Goal: Task Accomplishment & Management: Manage account settings

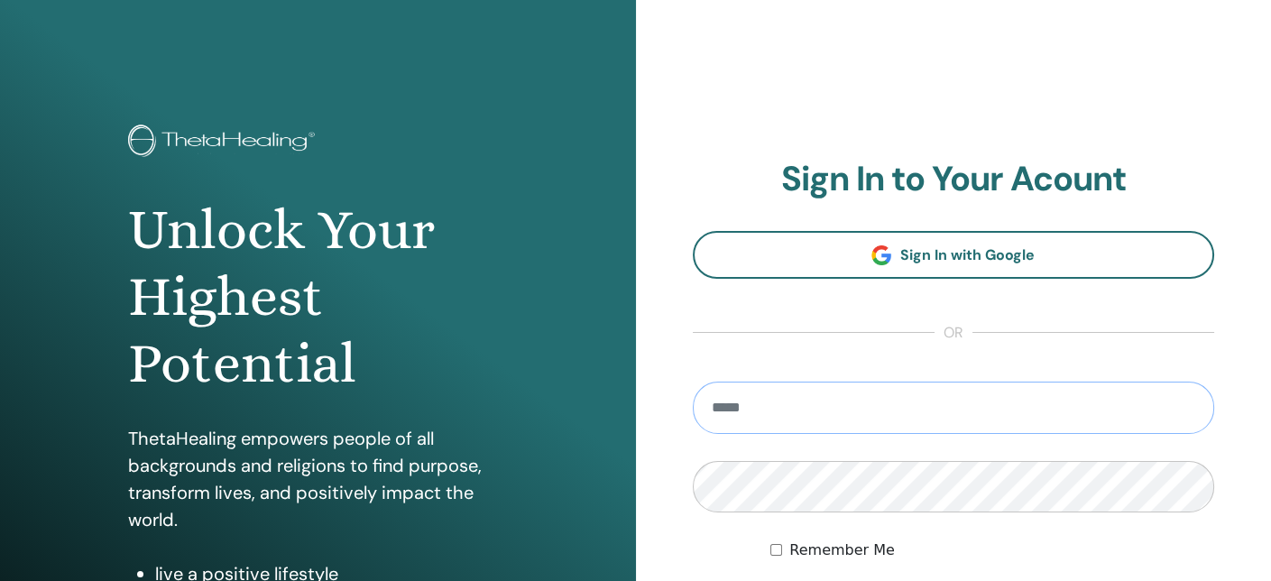
type input "**********"
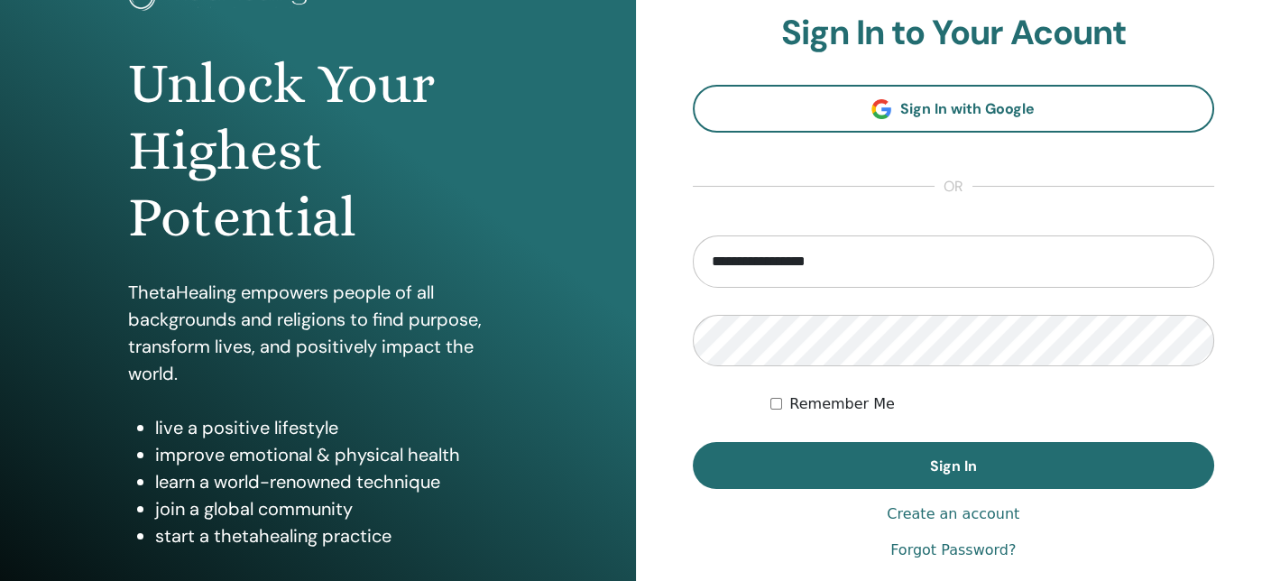
scroll to position [147, 0]
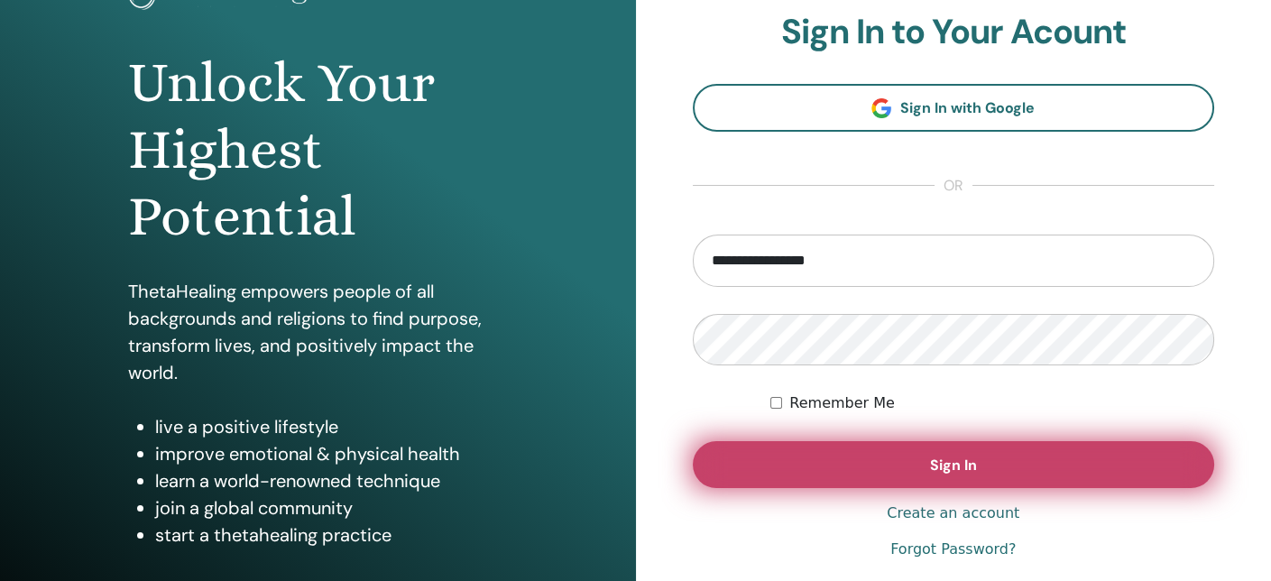
click at [1018, 468] on button "Sign In" at bounding box center [954, 464] width 522 height 47
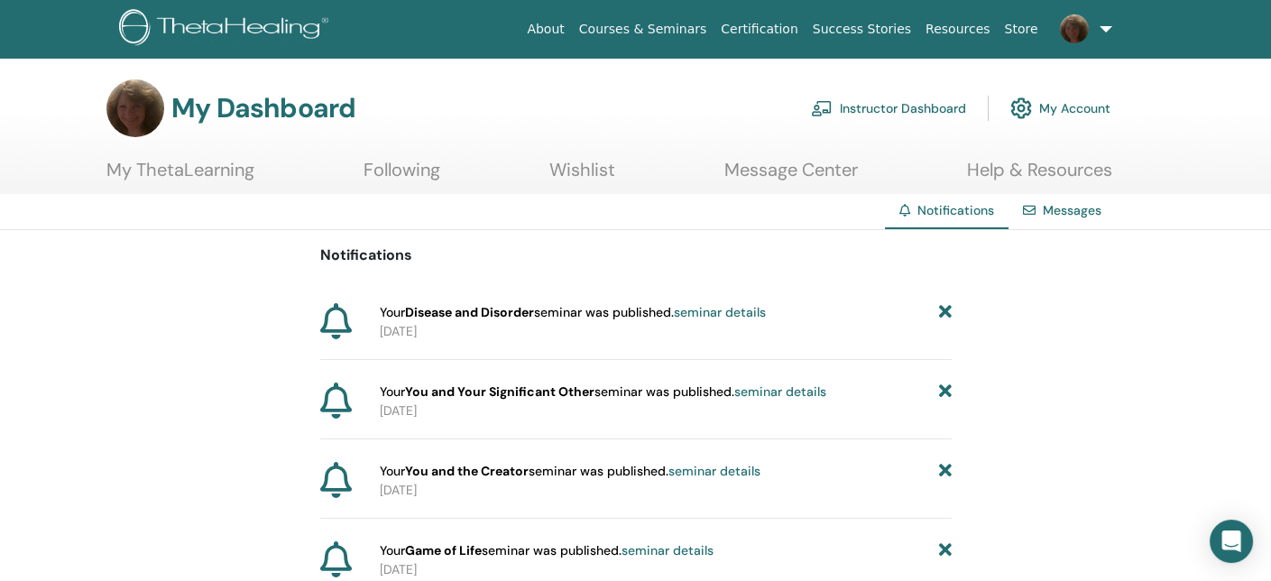
click at [930, 110] on link "Instructor Dashboard" at bounding box center [888, 108] width 155 height 40
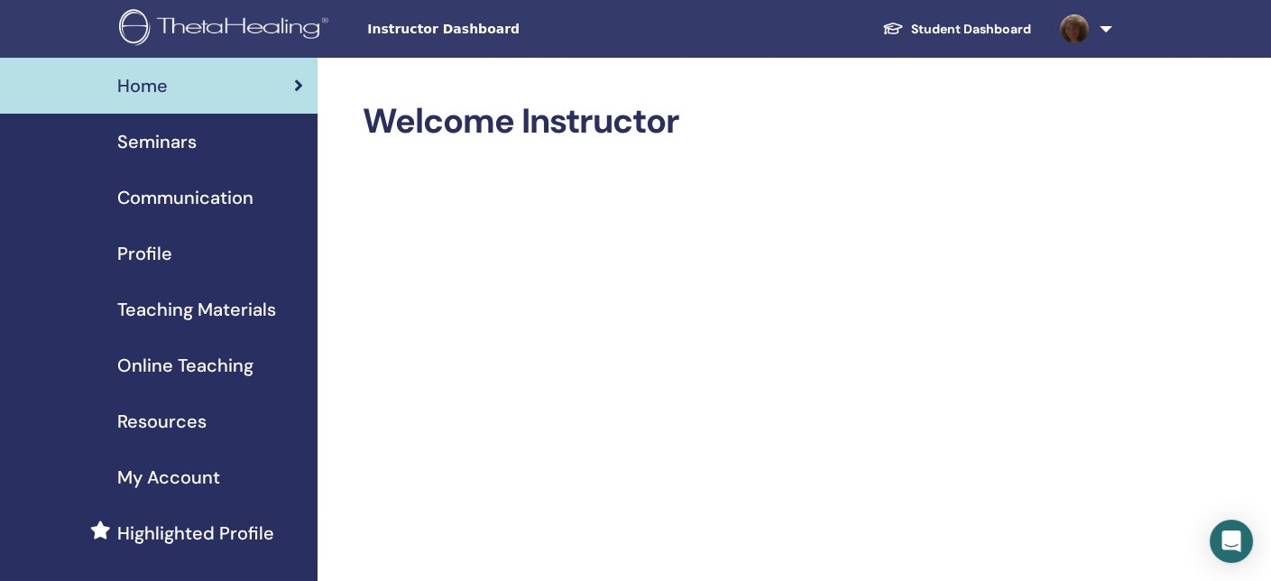
click at [154, 140] on span "Seminars" at bounding box center [156, 141] width 79 height 27
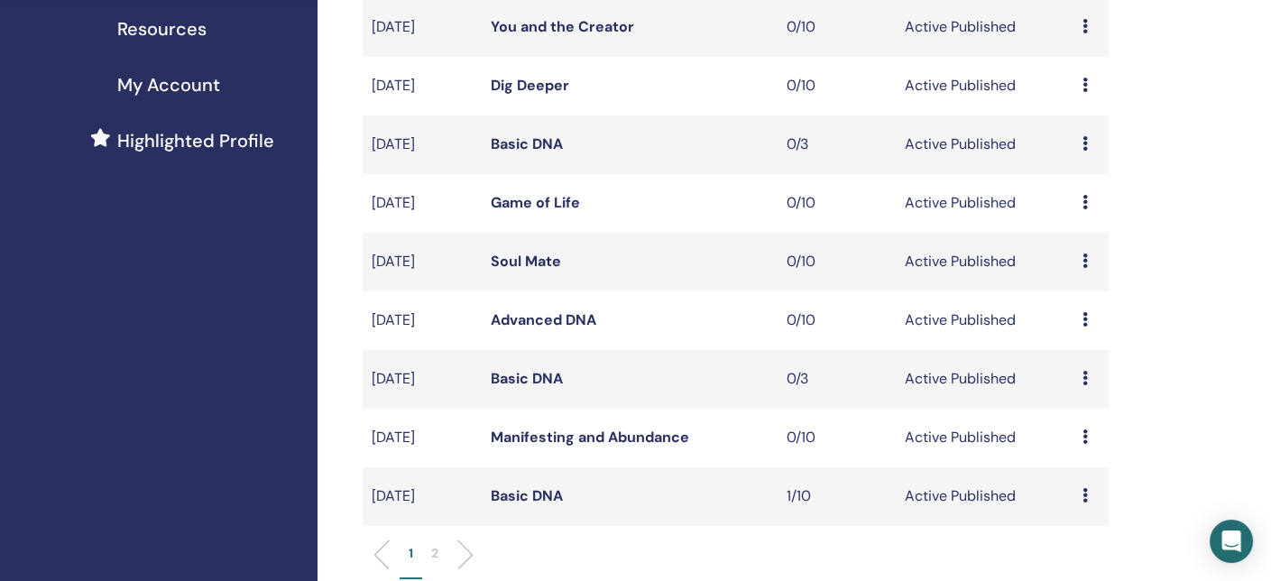
scroll to position [450, 0]
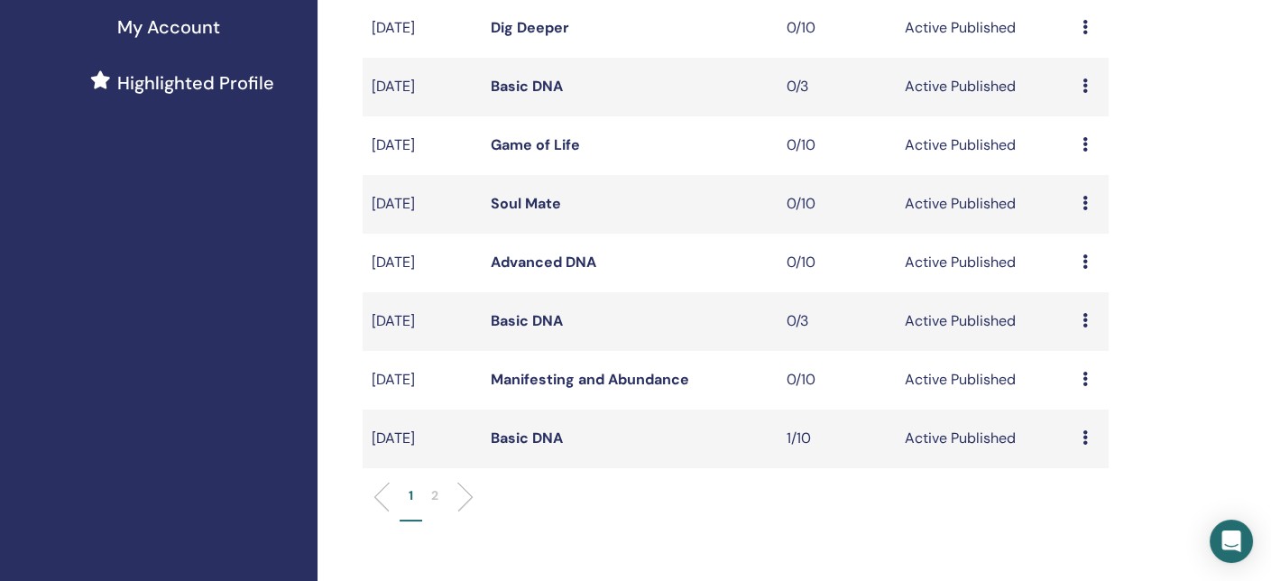
click at [539, 437] on link "Basic DNA" at bounding box center [526, 438] width 72 height 19
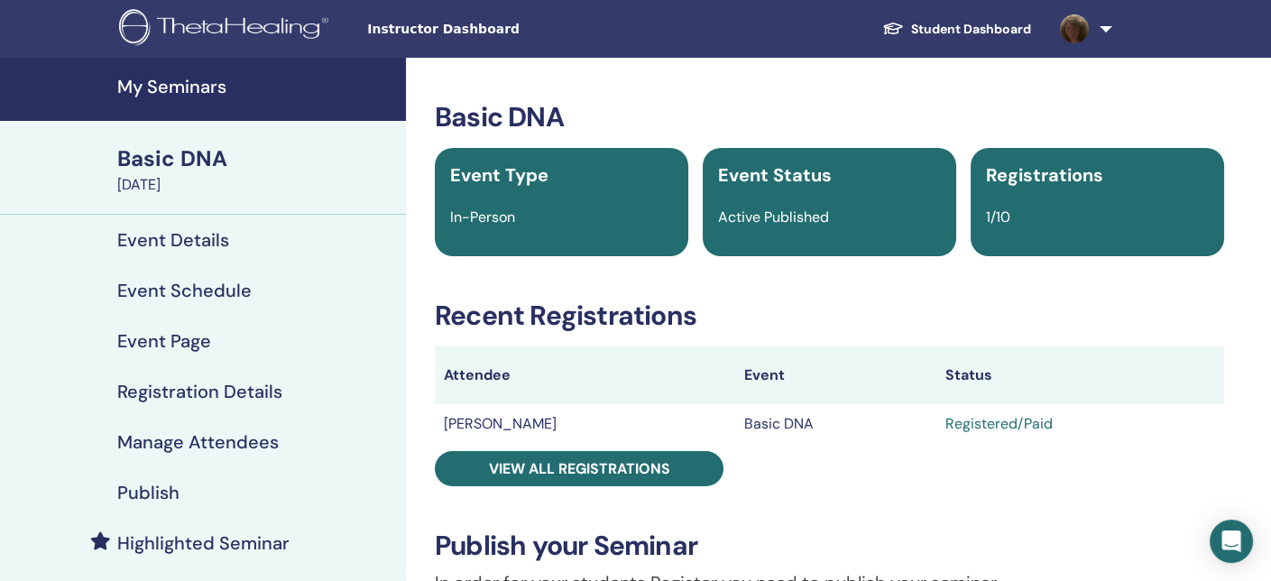
click at [211, 439] on h4 "Manage Attendees" at bounding box center [198, 442] width 162 height 22
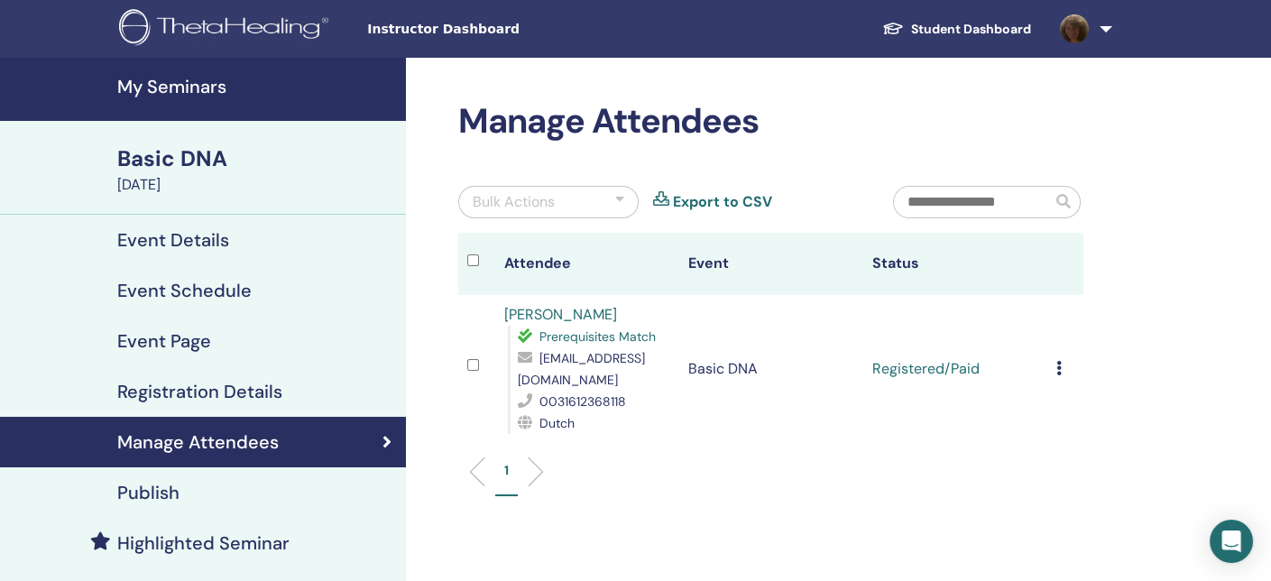
click at [1055, 361] on td "Cancel Registration Do not auto-certify Mark as Paid Mark as Unpaid Mark as Abs…" at bounding box center [1066, 369] width 37 height 148
click at [1057, 368] on icon at bounding box center [1059, 368] width 5 height 14
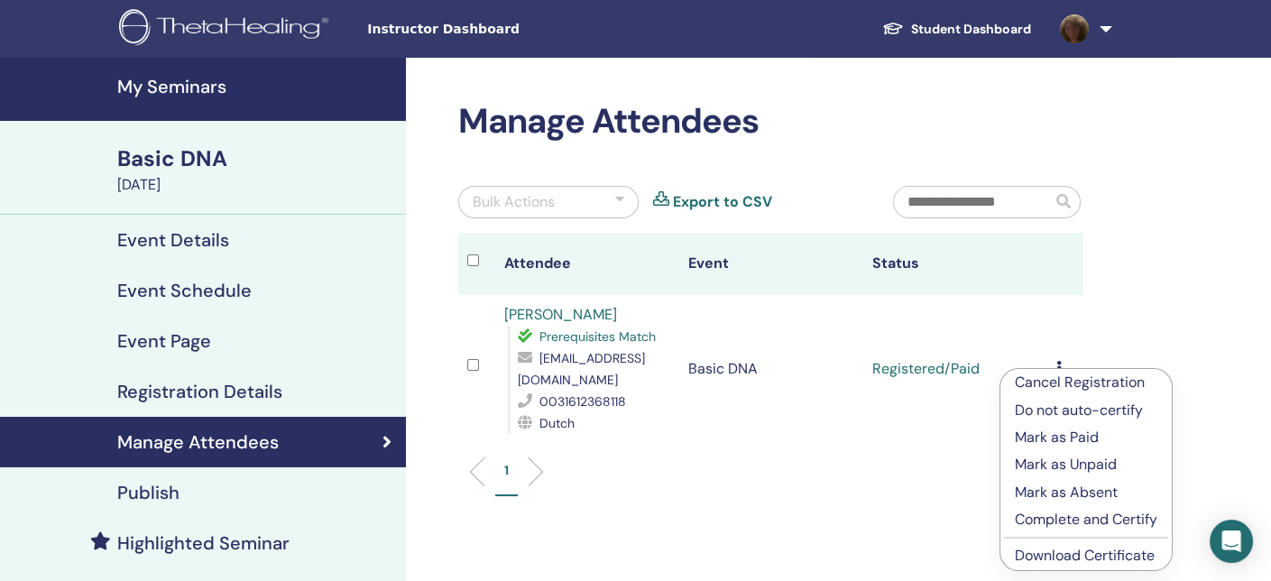
click at [1069, 517] on p "Complete and Certify" at bounding box center [1086, 520] width 143 height 22
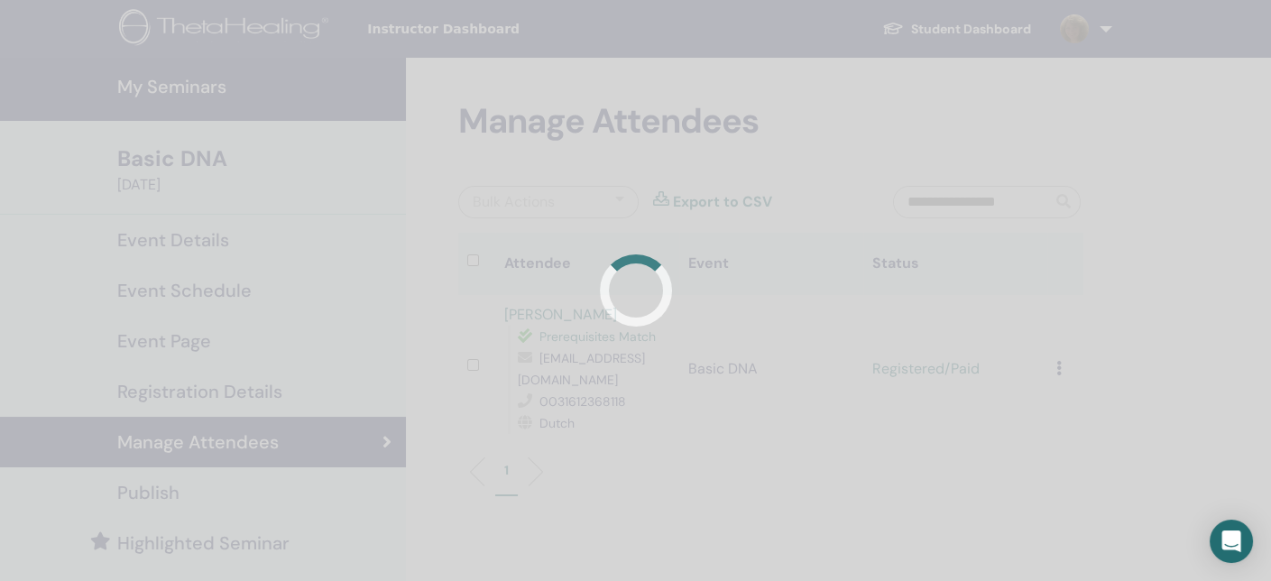
click at [1069, 517] on div at bounding box center [635, 290] width 1271 height 581
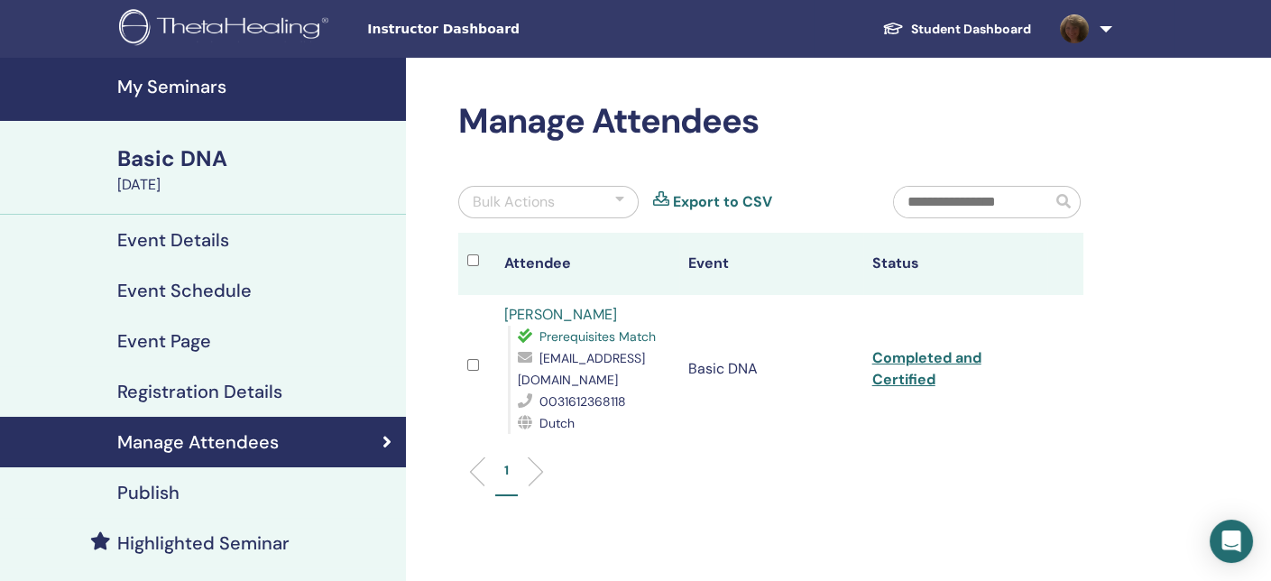
click at [172, 97] on h4 "My Seminars" at bounding box center [256, 87] width 278 height 22
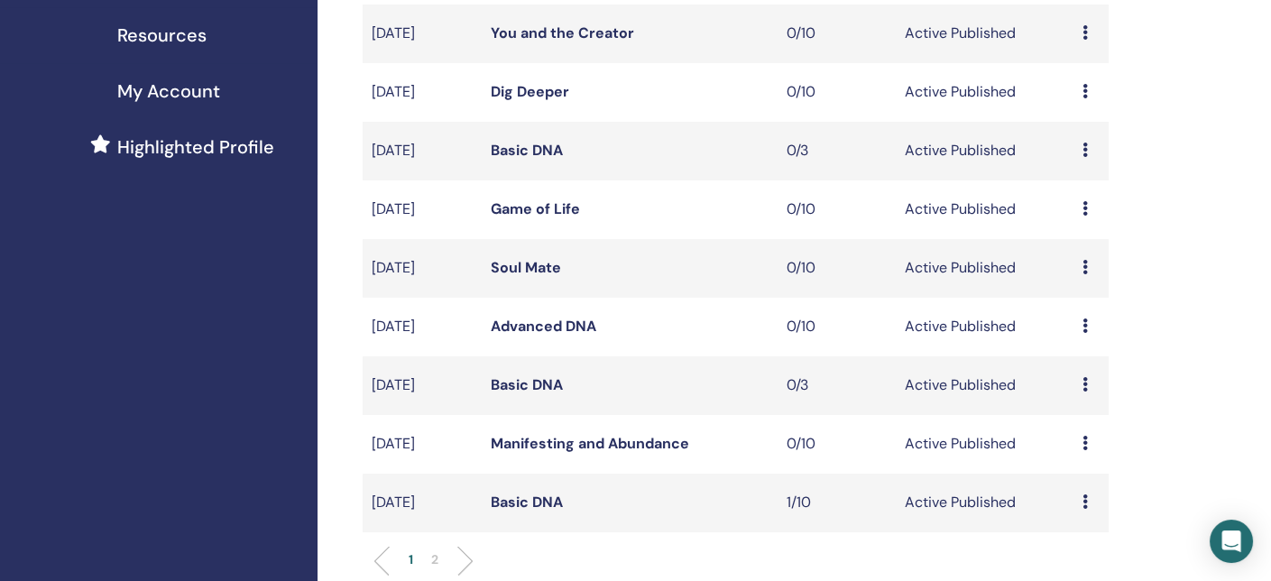
scroll to position [417, 0]
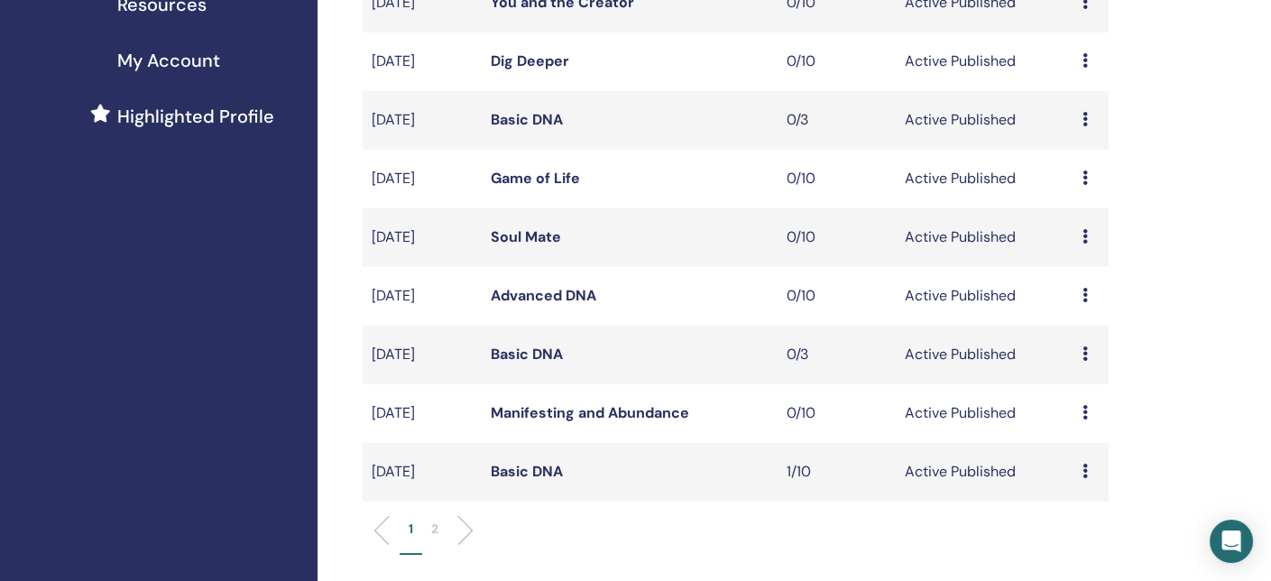
click at [1080, 356] on td "Preview Edit Attendees Cancel" at bounding box center [1091, 355] width 35 height 59
click at [1083, 355] on icon at bounding box center [1085, 353] width 5 height 14
click at [1078, 424] on link "Attendees" at bounding box center [1081, 423] width 69 height 19
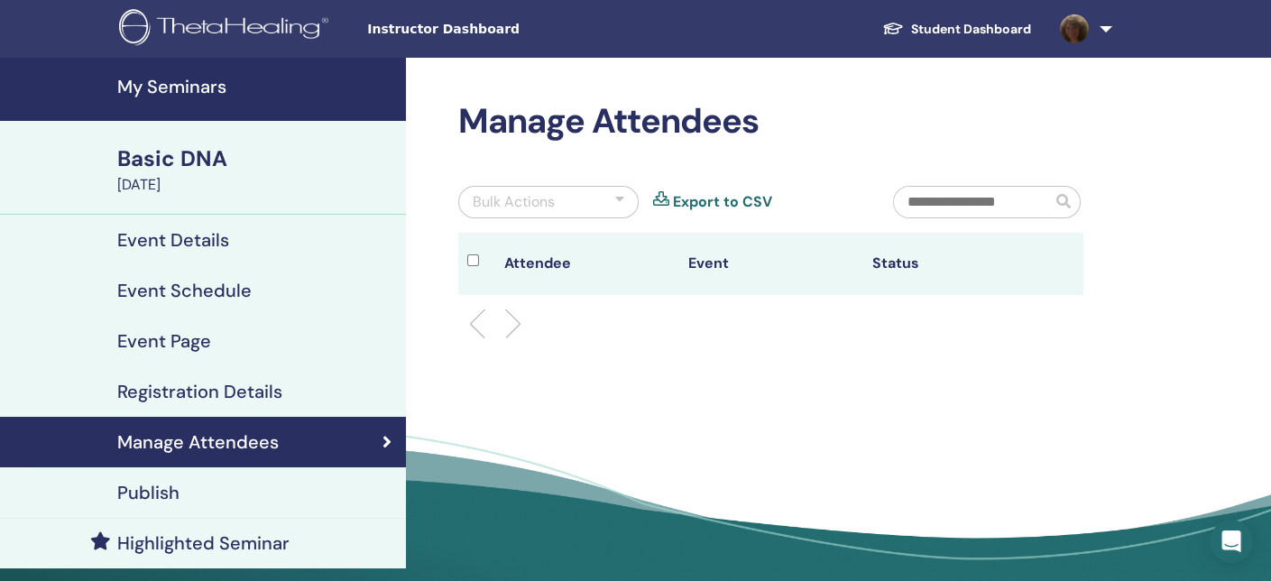
click at [189, 96] on h4 "My Seminars" at bounding box center [256, 87] width 278 height 22
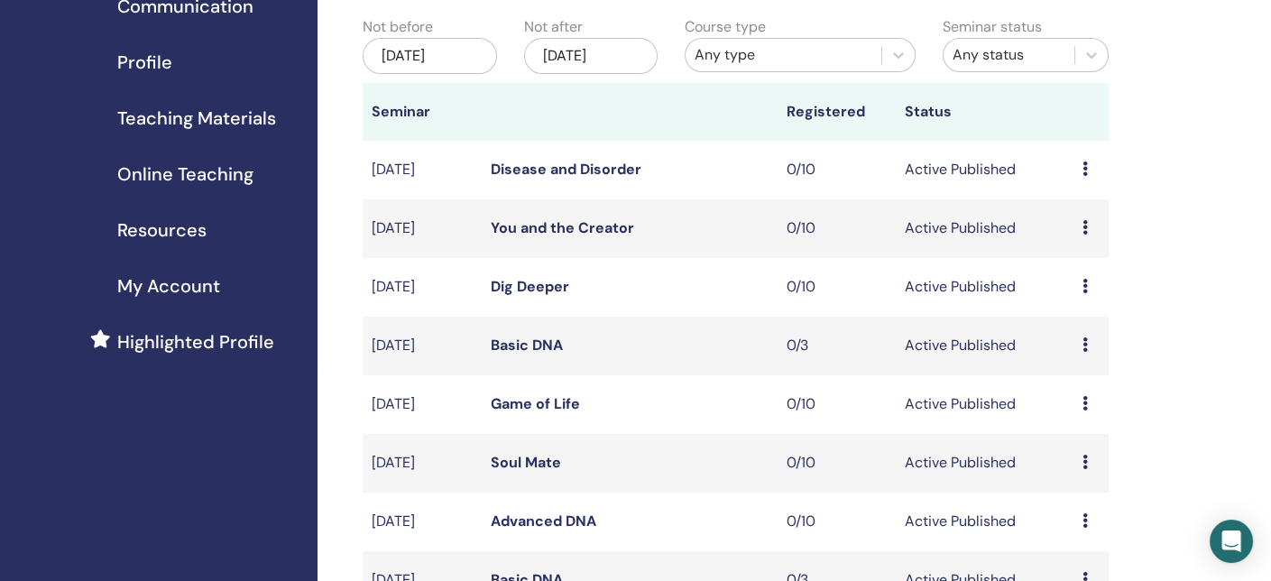
scroll to position [18, 0]
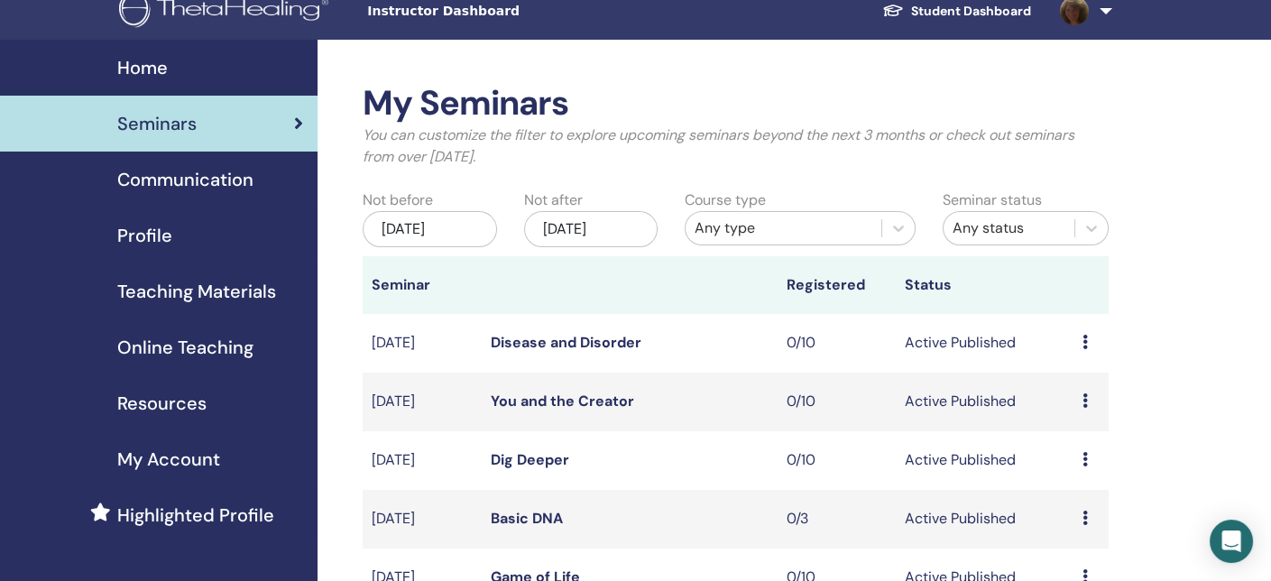
click at [1105, 16] on link at bounding box center [1083, 11] width 74 height 58
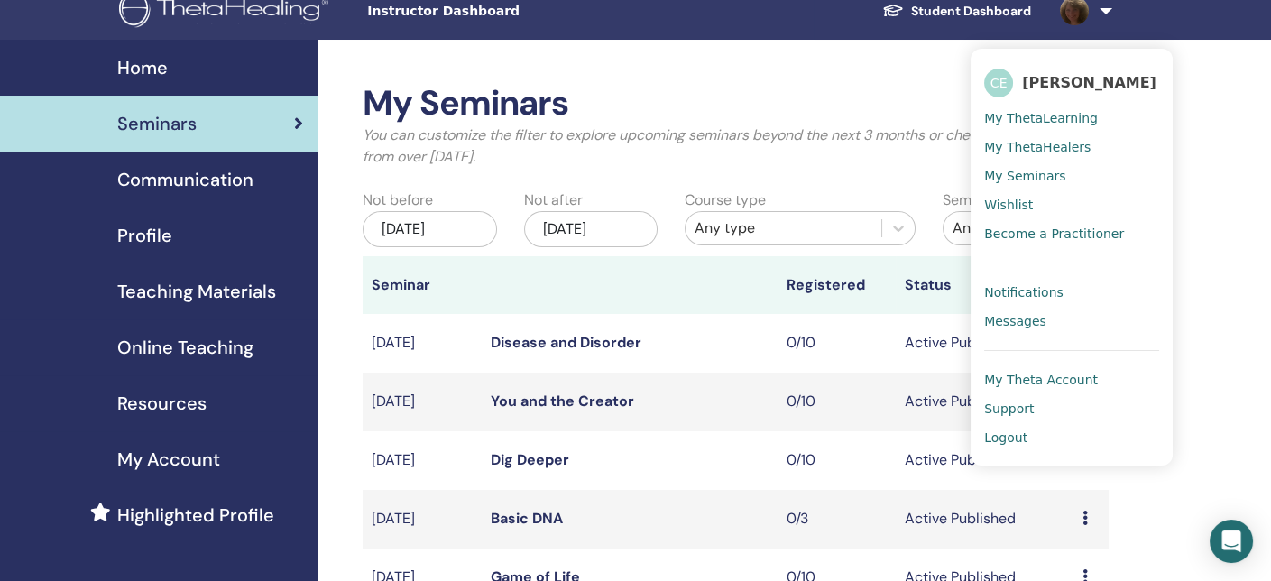
click at [1008, 435] on span "Logout" at bounding box center [1005, 438] width 43 height 16
